Goal: Task Accomplishment & Management: Complete application form

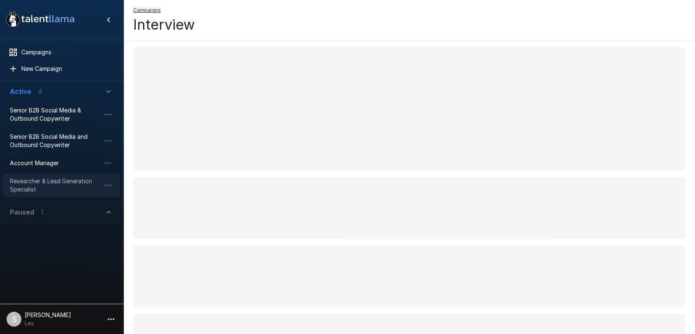
click at [47, 179] on span "Researcher & Lead Generation Specialist" at bounding box center [55, 185] width 91 height 16
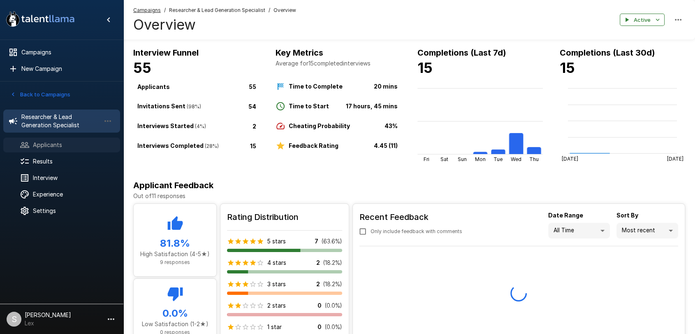
click at [57, 146] on span "Applicants" at bounding box center [73, 145] width 81 height 8
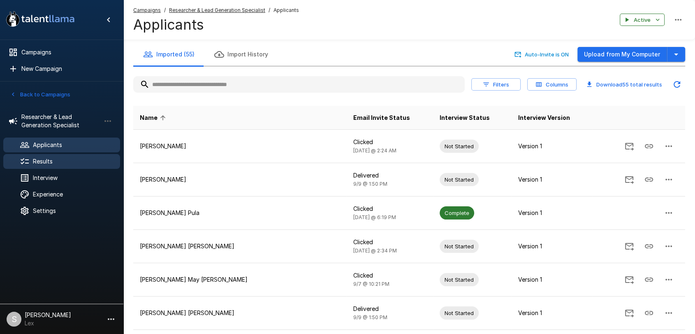
click at [44, 164] on span "Results" at bounding box center [73, 161] width 81 height 8
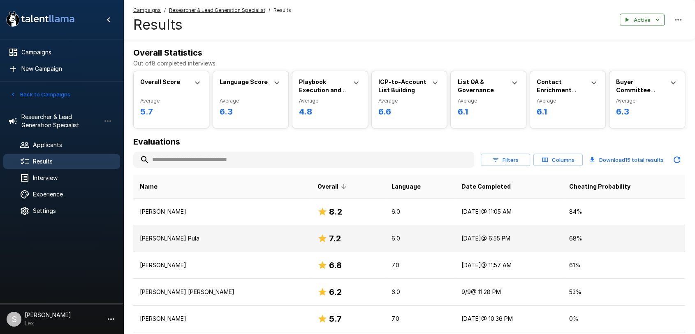
click at [241, 234] on p "[PERSON_NAME] Pula" at bounding box center [222, 238] width 165 height 8
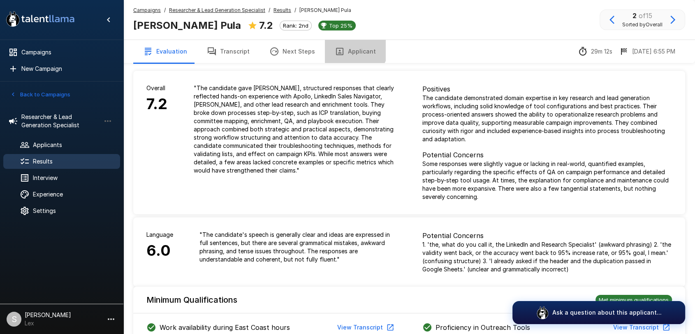
click at [349, 47] on button "Applicant" at bounding box center [355, 51] width 61 height 23
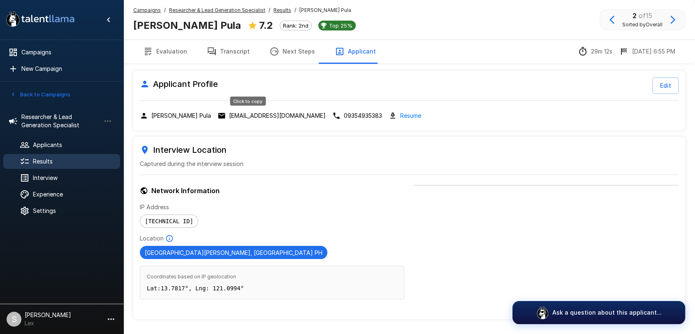
click at [242, 115] on p "[EMAIL_ADDRESS][DOMAIN_NAME]" at bounding box center [277, 116] width 97 height 8
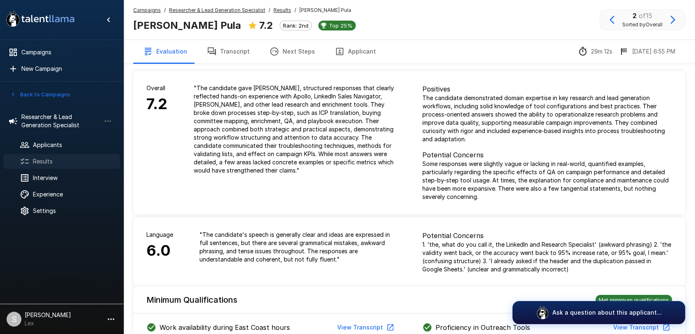
click at [42, 157] on span "Results" at bounding box center [73, 161] width 81 height 8
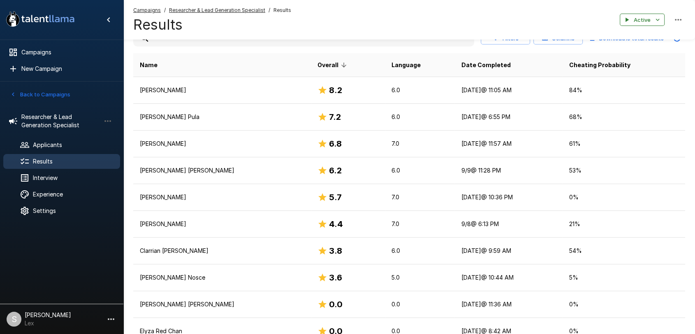
scroll to position [125, 0]
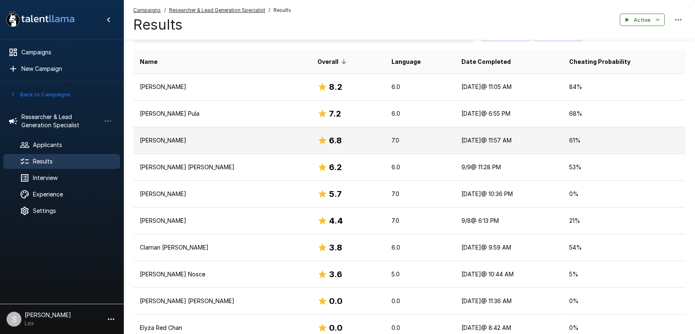
click at [237, 142] on p "[PERSON_NAME]" at bounding box center [222, 140] width 165 height 8
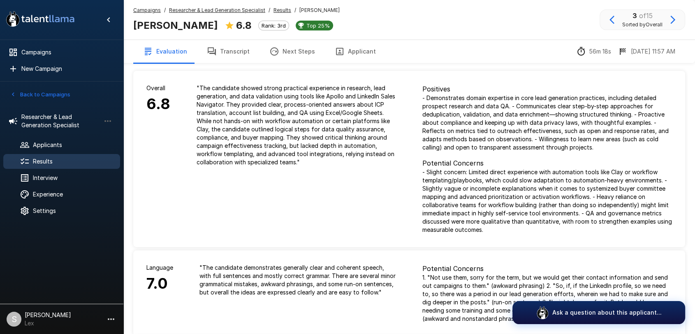
click at [345, 53] on button "Applicant" at bounding box center [355, 51] width 61 height 23
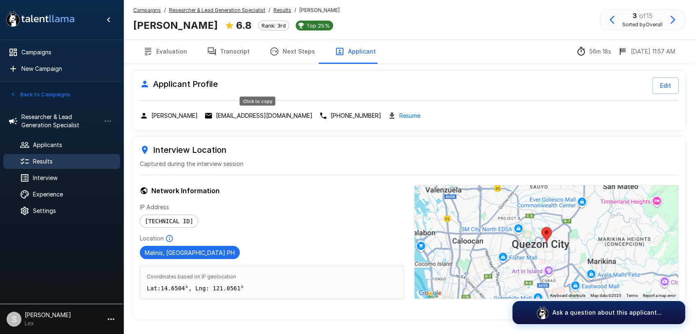
click at [244, 117] on p "[EMAIL_ADDRESS][DOMAIN_NAME]" at bounding box center [264, 116] width 97 height 8
click at [233, 119] on p "[EMAIL_ADDRESS][DOMAIN_NAME]" at bounding box center [264, 116] width 97 height 8
click at [40, 160] on span "Results" at bounding box center [73, 161] width 81 height 8
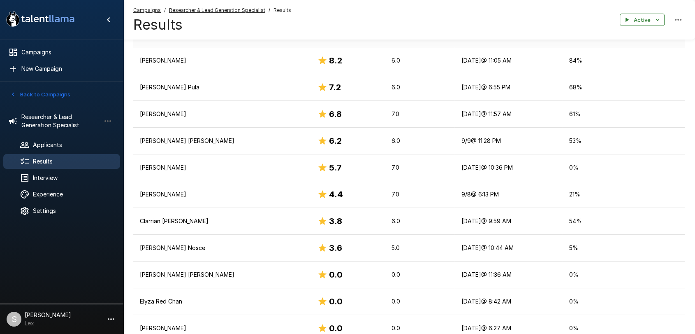
scroll to position [151, 0]
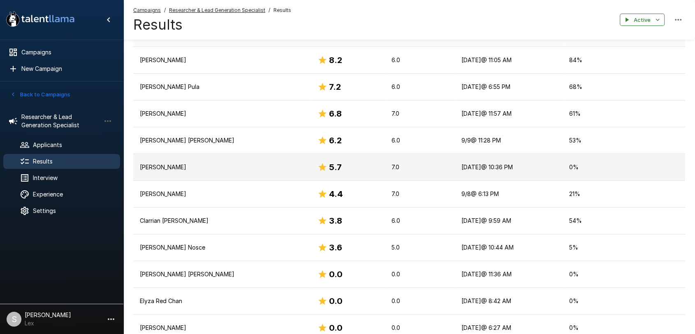
click at [165, 166] on p "[PERSON_NAME]" at bounding box center [222, 167] width 165 height 8
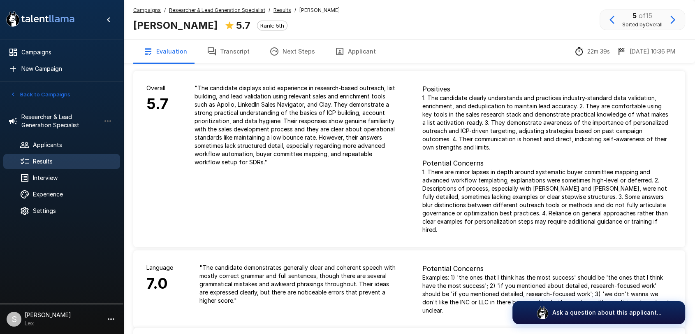
click at [350, 49] on button "Applicant" at bounding box center [355, 51] width 61 height 23
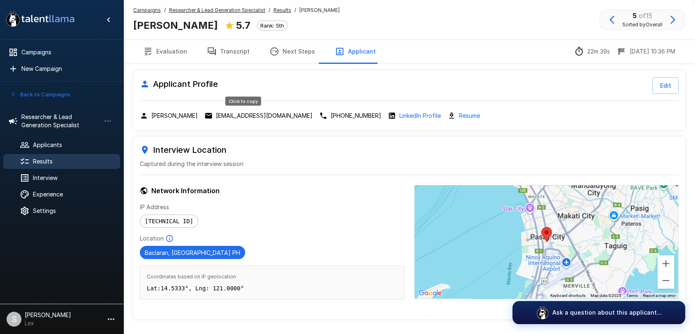
click at [223, 117] on p "[EMAIL_ADDRESS][DOMAIN_NAME]" at bounding box center [264, 116] width 97 height 8
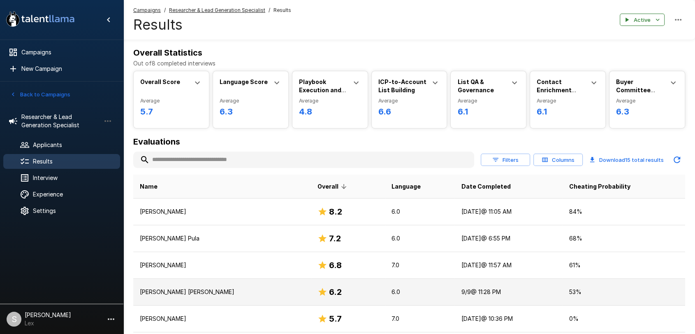
scroll to position [151, 0]
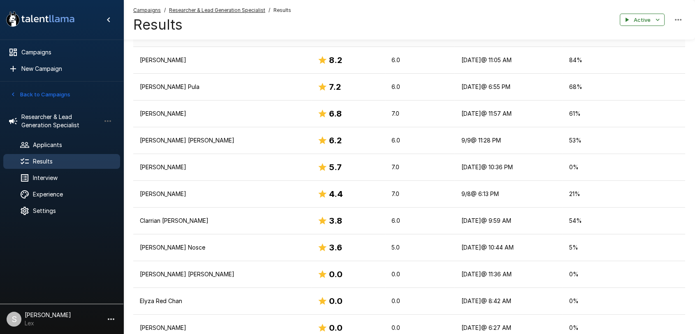
click at [29, 91] on button "Back to Campaigns" at bounding box center [40, 94] width 64 height 13
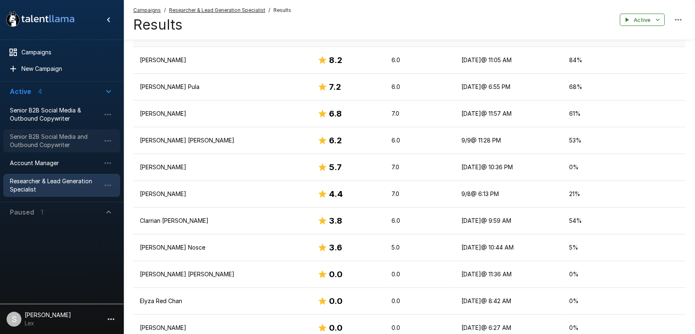
click at [49, 140] on span "Senior B2B Social Media and Outbound Copywriter" at bounding box center [55, 140] width 91 height 16
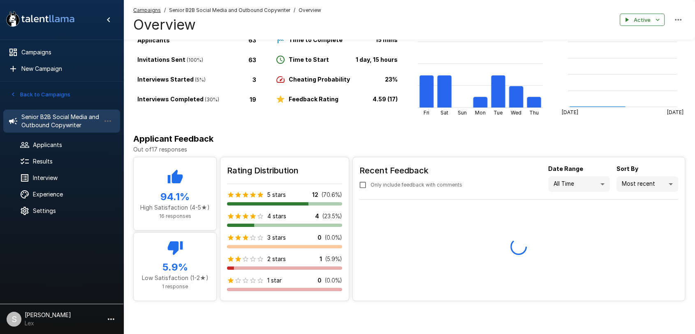
scroll to position [48, 0]
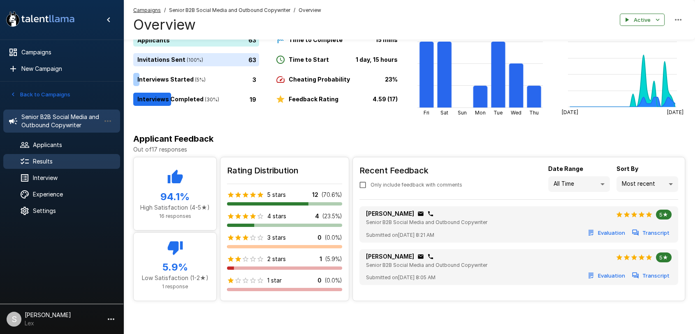
click at [45, 159] on span "Results" at bounding box center [73, 161] width 81 height 8
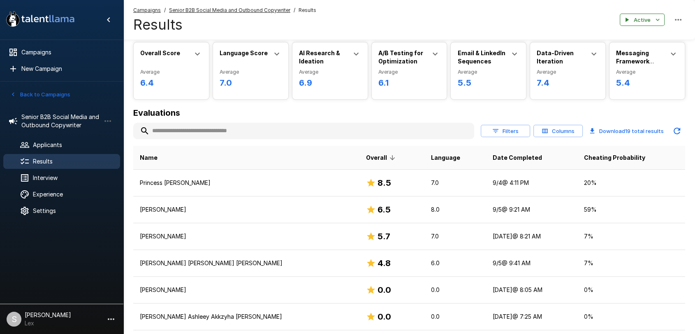
scroll to position [36, 0]
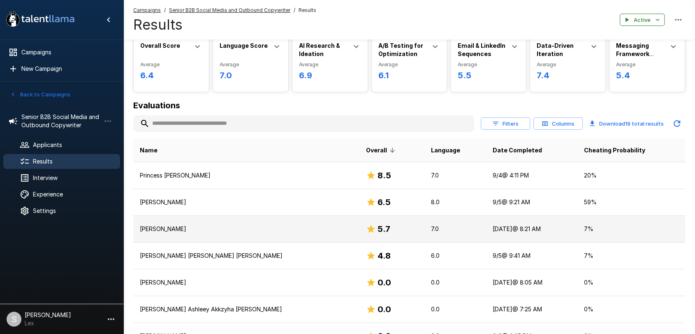
click at [198, 225] on p "[PERSON_NAME]" at bounding box center [246, 229] width 213 height 8
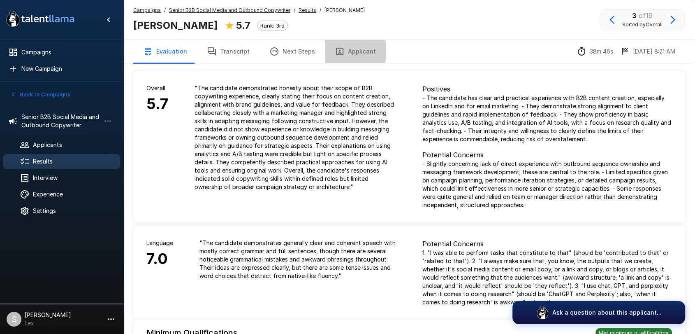
click at [347, 51] on button "Applicant" at bounding box center [355, 51] width 61 height 23
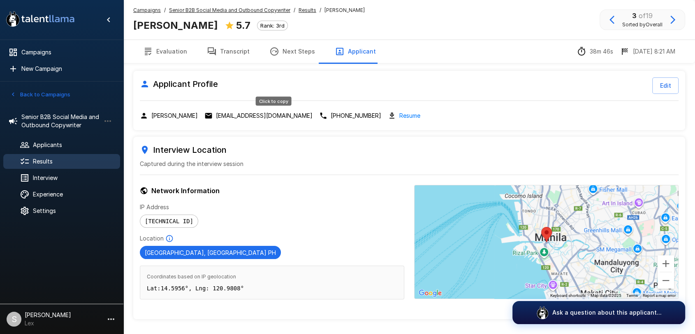
click at [277, 116] on p "[EMAIL_ADDRESS][DOMAIN_NAME]" at bounding box center [264, 116] width 97 height 8
drag, startPoint x: 167, startPoint y: 8, endPoint x: 287, endPoint y: 10, distance: 119.7
click at [287, 10] on div "Campaigns / Senior B2B Social Media and Outbound Copywriter / Results / [PERSON…" at bounding box center [249, 10] width 232 height 8
copy u "Senior B2B Social Media and Outbound Copywriter"
click at [33, 156] on div at bounding box center [31, 161] width 23 height 10
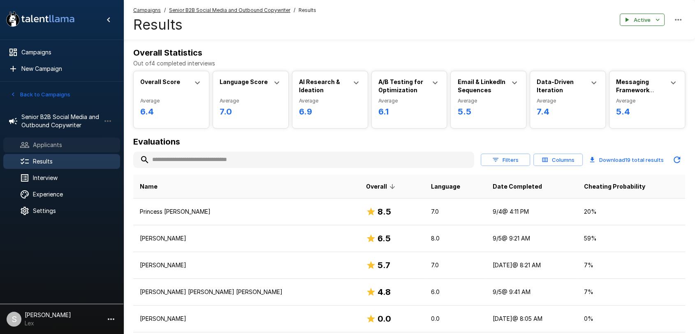
click at [46, 138] on div "Applicants" at bounding box center [61, 144] width 117 height 15
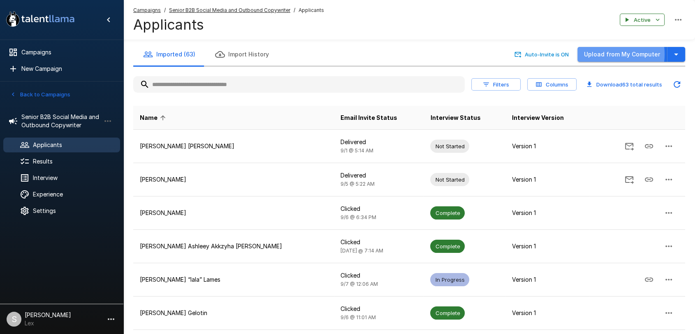
click at [609, 54] on button "Upload from My Computer" at bounding box center [623, 54] width 90 height 15
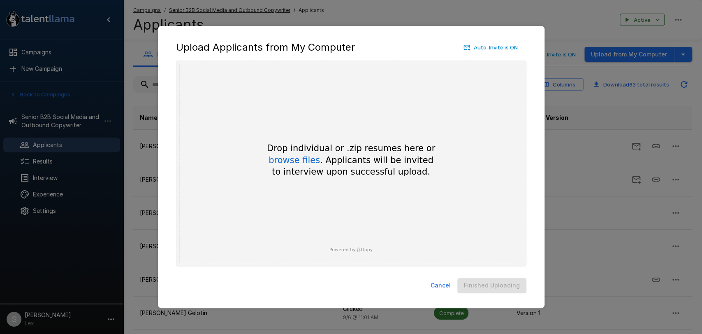
click at [299, 162] on button "browse files" at bounding box center [294, 160] width 51 height 9
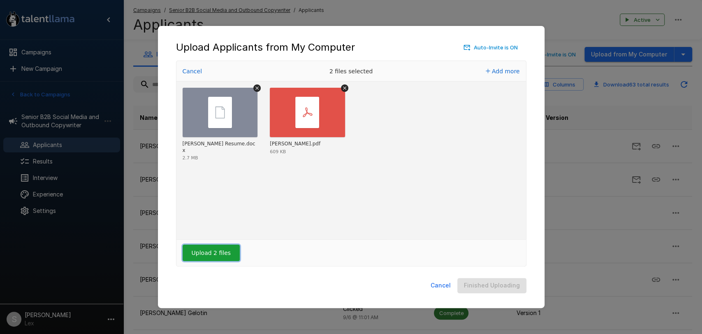
click at [214, 256] on button "Upload 2 files" at bounding box center [211, 252] width 57 height 16
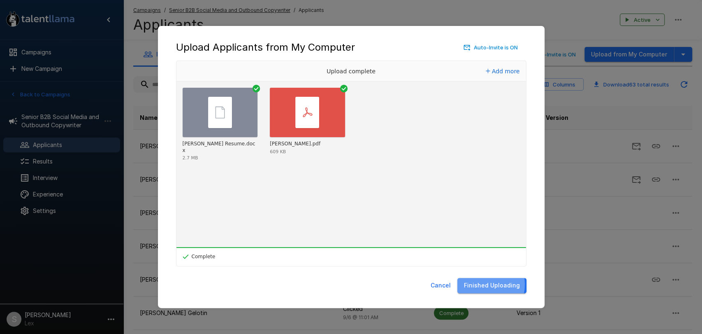
click at [483, 284] on button "Finished Uploading" at bounding box center [492, 285] width 69 height 15
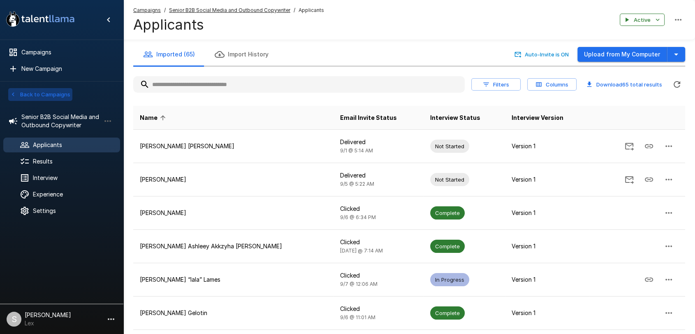
click at [24, 93] on button "Back to Campaigns" at bounding box center [40, 94] width 64 height 13
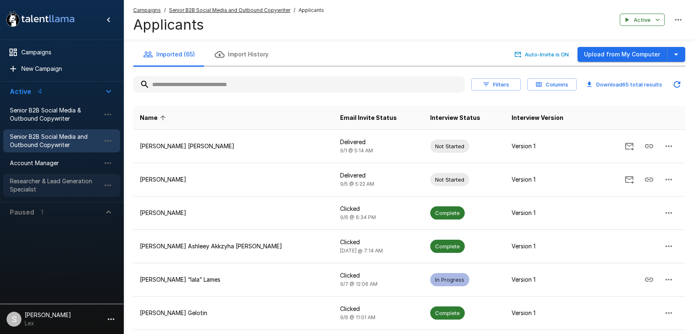
click at [36, 181] on span "Researcher & Lead Generation Specialist" at bounding box center [55, 185] width 91 height 16
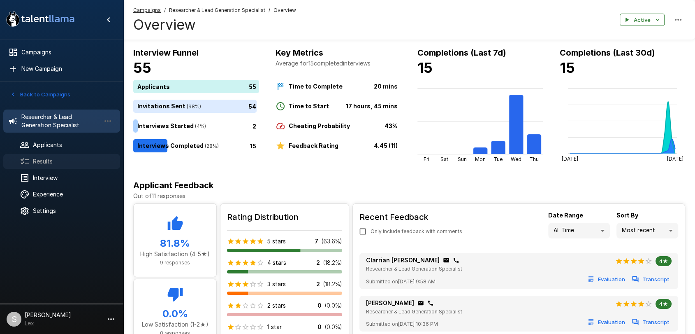
click at [39, 159] on span "Results" at bounding box center [73, 161] width 81 height 8
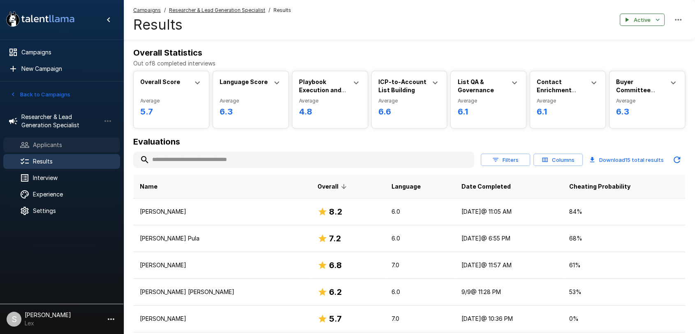
click at [42, 146] on span "Applicants" at bounding box center [73, 145] width 81 height 8
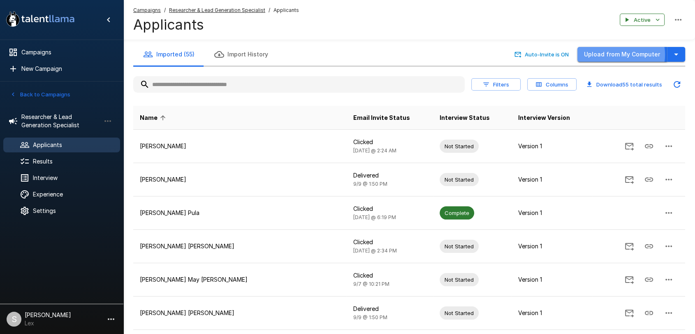
click at [619, 55] on button "Upload from My Computer" at bounding box center [623, 54] width 90 height 15
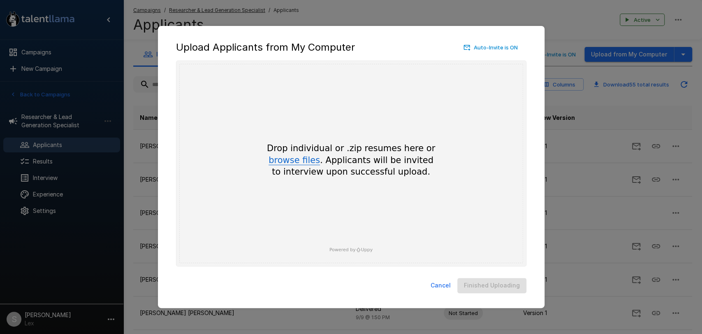
click at [302, 158] on button "browse files" at bounding box center [294, 160] width 51 height 9
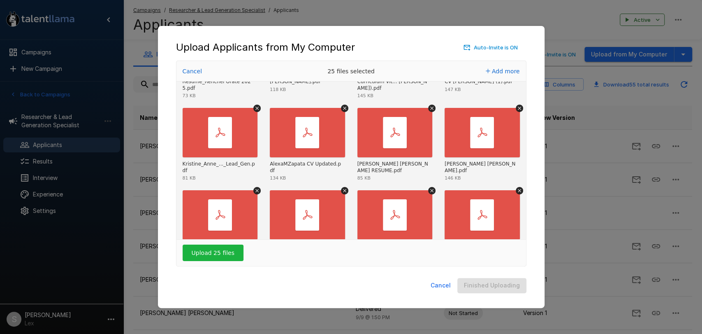
scroll to position [426, 0]
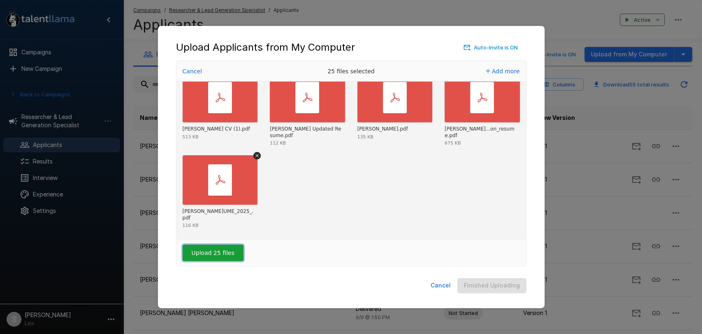
click at [221, 255] on button "Upload 25 files" at bounding box center [213, 252] width 61 height 16
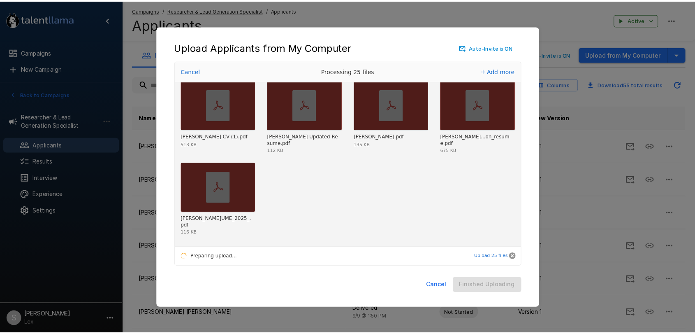
scroll to position [418, 0]
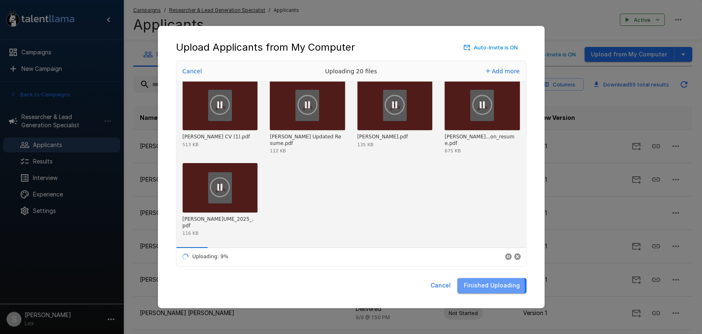
click at [478, 286] on button "Finished Uploading" at bounding box center [492, 285] width 69 height 15
